Goal: Transaction & Acquisition: Subscribe to service/newsletter

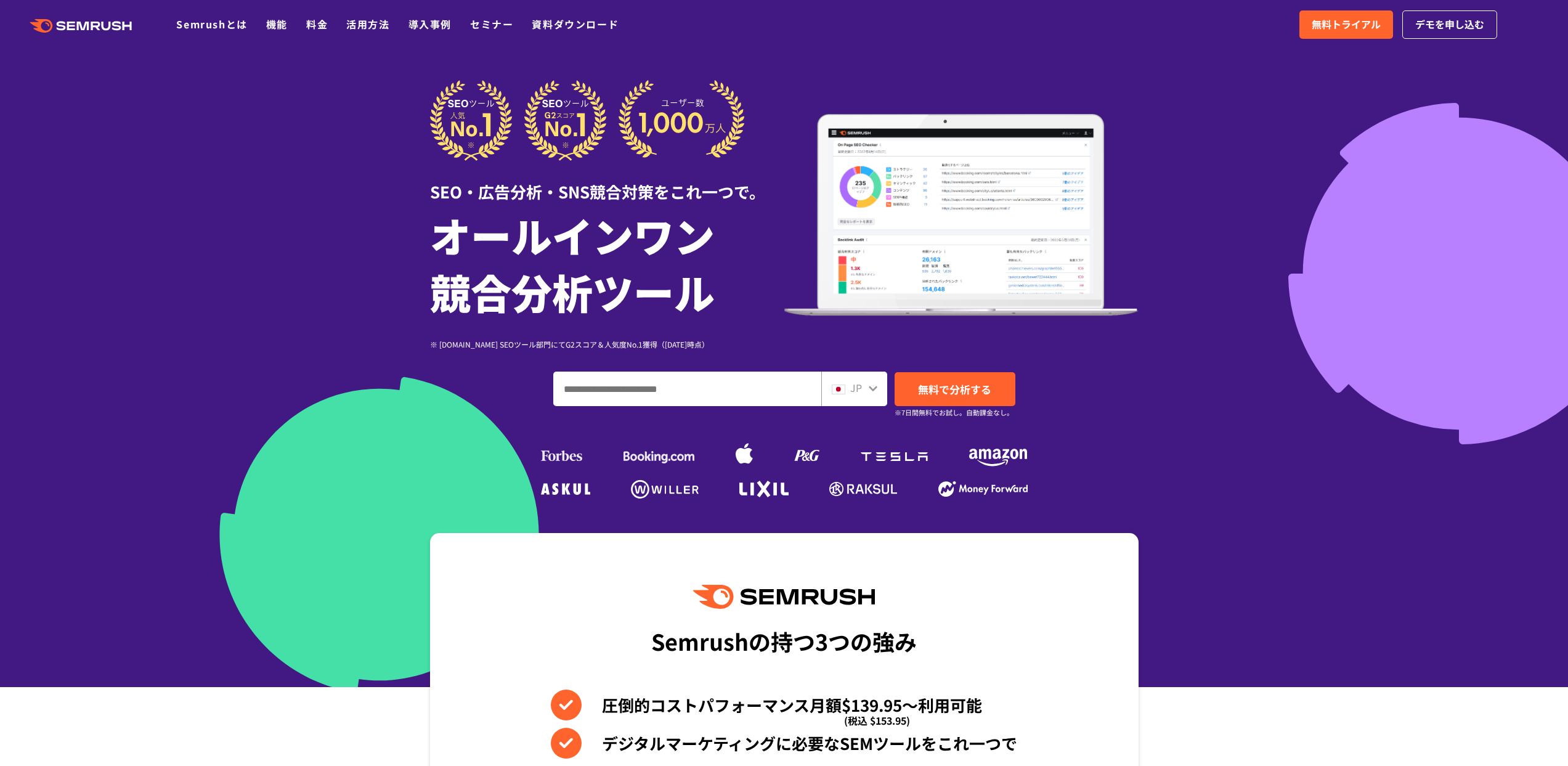
click at [1139, 99] on div "SEO・広告分析・SNS競合対策をこれ一つで。 オールインワン 競合分析ツール ※ [DOMAIN_NAME] SEOツール部門にてG2スコア＆人気度No.1…" at bounding box center [784, 291] width 733 height 422
click at [1326, 33] on link "無料トライアル" at bounding box center [1346, 25] width 94 height 28
click at [1336, 26] on span "無料トライアル" at bounding box center [1345, 24] width 69 height 16
